Goal: Answer question/provide support: Answer question/provide support

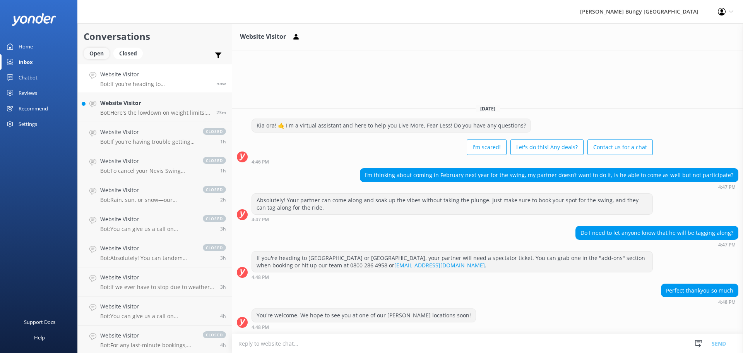
click at [89, 50] on div "Open" at bounding box center [97, 54] width 26 height 12
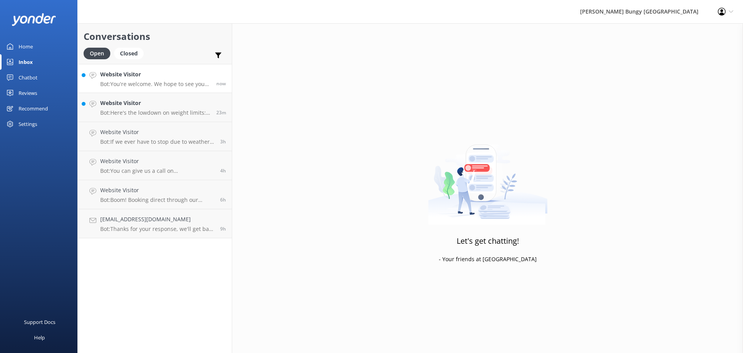
click at [194, 85] on p "Bot: You're welcome. We hope to see you at one of our [PERSON_NAME] locations s…" at bounding box center [155, 83] width 110 height 7
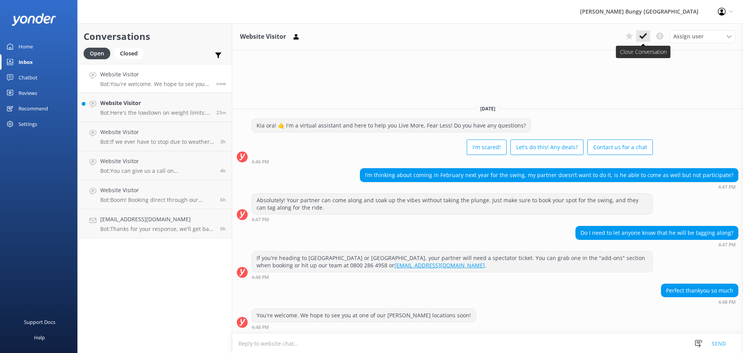
click at [647, 34] on button at bounding box center [643, 36] width 14 height 12
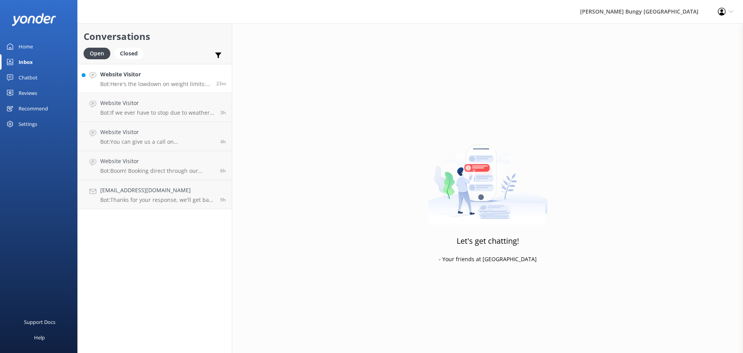
click at [168, 86] on p "Bot: Here's the lowdown on weight limits: - Kawarau Bridge Bungy: 35kg min/235k…" at bounding box center [155, 83] width 110 height 7
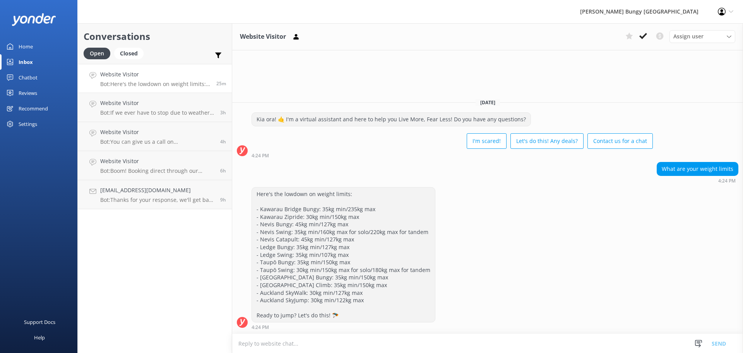
click at [607, 308] on div "Here's the lowdown on weight limits: - Kawarau Bridge Bungy: 35kg min/235kg max…" at bounding box center [487, 258] width 511 height 142
